Goal: Complete application form

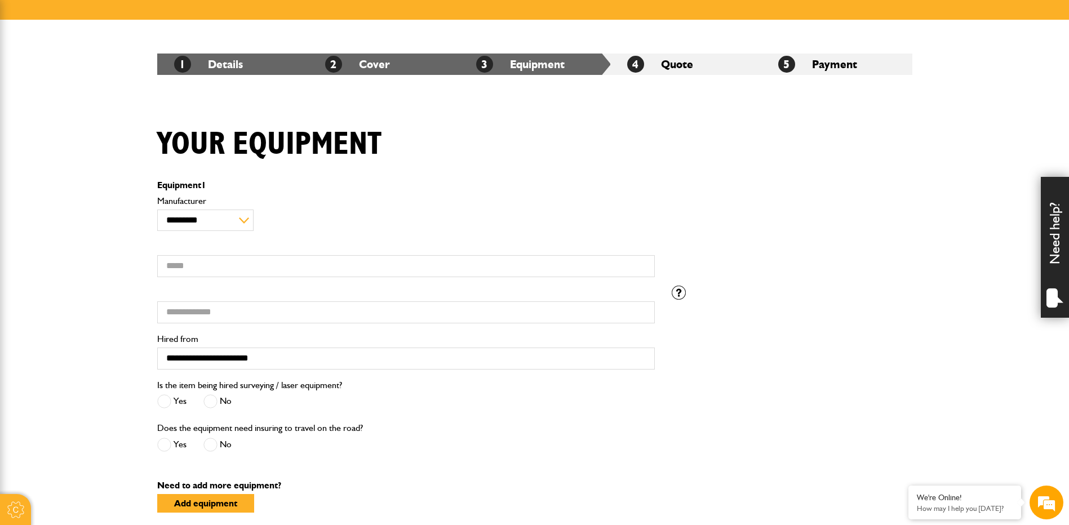
click at [270, 261] on input "Model" at bounding box center [405, 266] width 497 height 22
click at [121, 301] on body "Cookie Options You can control which cookies we use with the form below. Please…" at bounding box center [534, 367] width 1069 height 1072
click at [173, 304] on input "Serial number" at bounding box center [405, 312] width 497 height 22
click at [183, 265] on input "Model" at bounding box center [405, 266] width 497 height 22
click at [257, 257] on input "Model" at bounding box center [405, 266] width 497 height 22
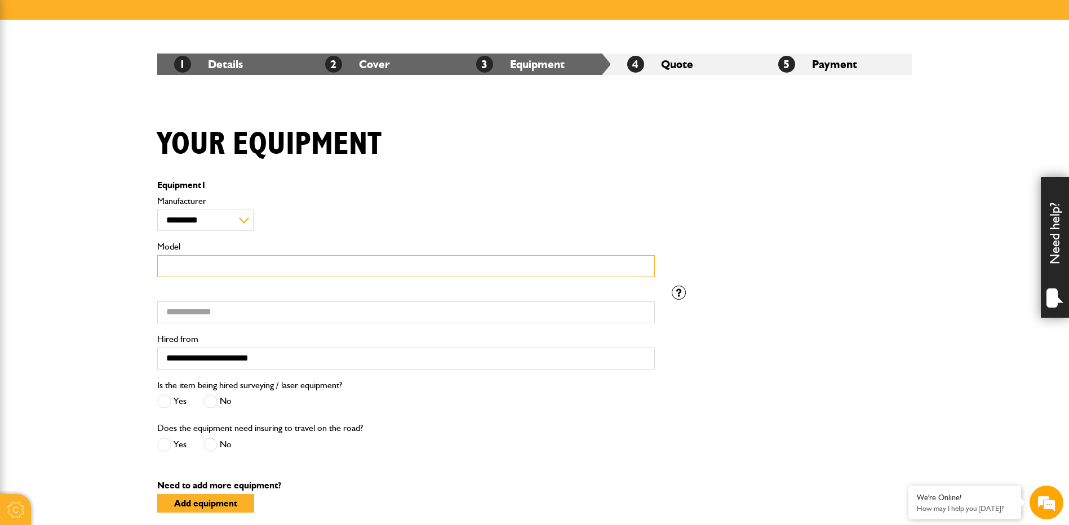
type input "**********"
drag, startPoint x: 274, startPoint y: 253, endPoint x: 258, endPoint y: 256, distance: 16.5
click at [258, 256] on div "**********" at bounding box center [405, 259] width 497 height 35
drag, startPoint x: 264, startPoint y: 264, endPoint x: 19, endPoint y: 275, distance: 245.3
click at [19, 275] on body "Cookie Options You can control which cookies we use with the form below. Please…" at bounding box center [534, 367] width 1069 height 1072
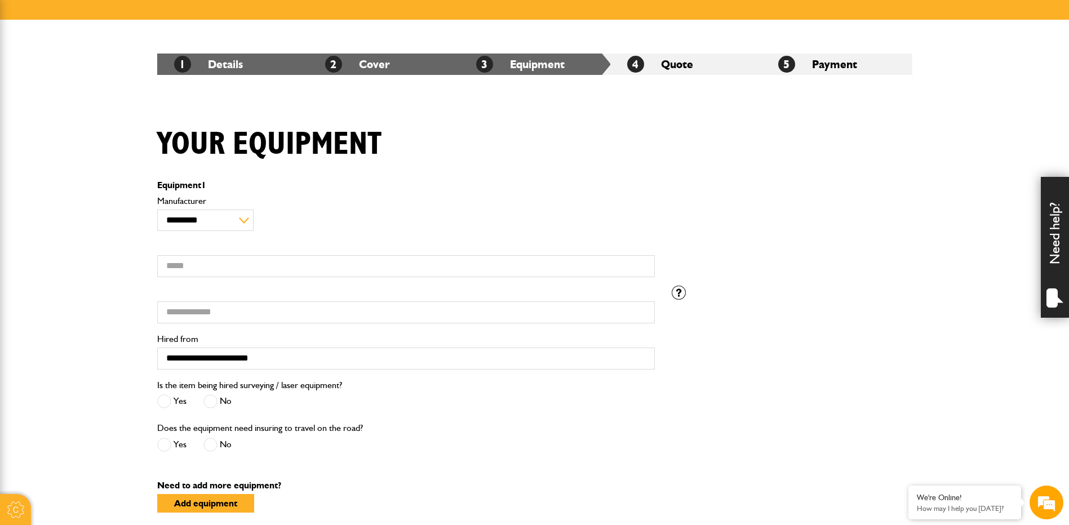
click at [417, 63] on li "2 Cover" at bounding box center [383, 64] width 151 height 21
click at [369, 60] on link "2 Cover" at bounding box center [357, 64] width 65 height 14
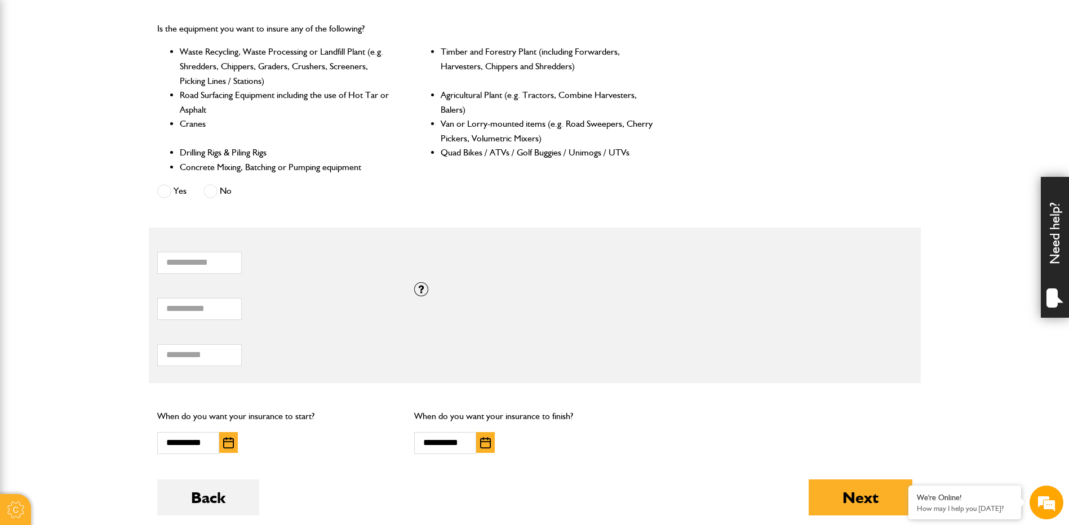
scroll to position [676, 0]
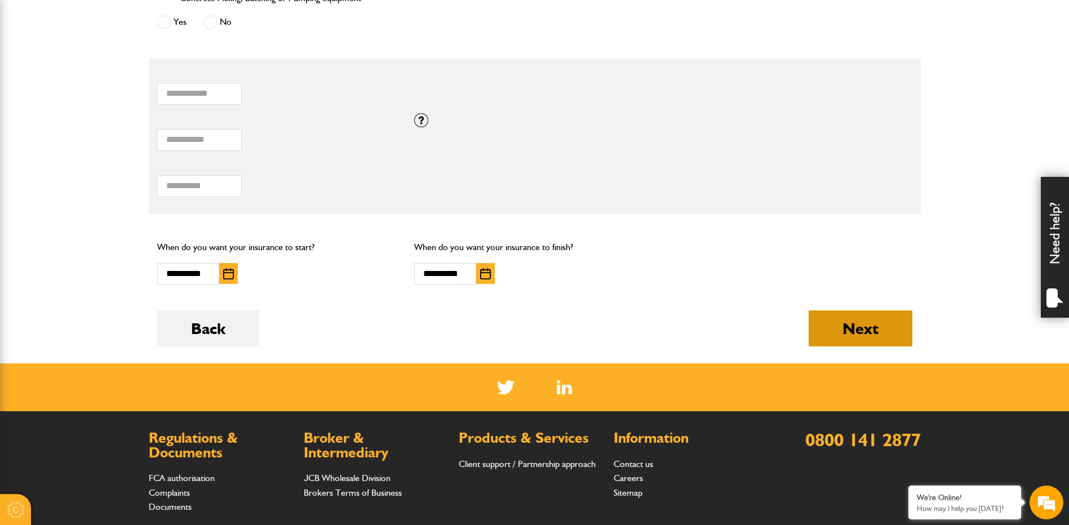
click at [887, 334] on button "Next" at bounding box center [860, 328] width 104 height 36
